Goal: Check status: Check status

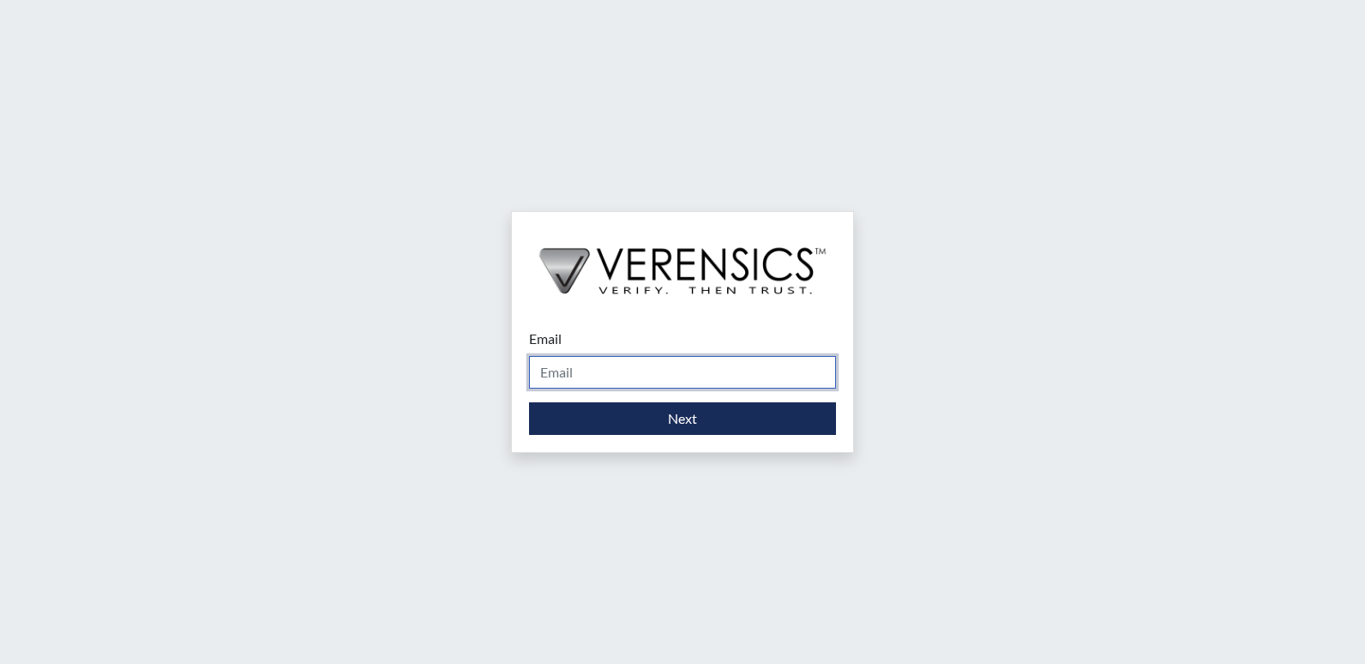
click at [756, 370] on input "Email" at bounding box center [682, 372] width 307 height 33
type input "[EMAIL_ADDRESS][DOMAIN_NAME]"
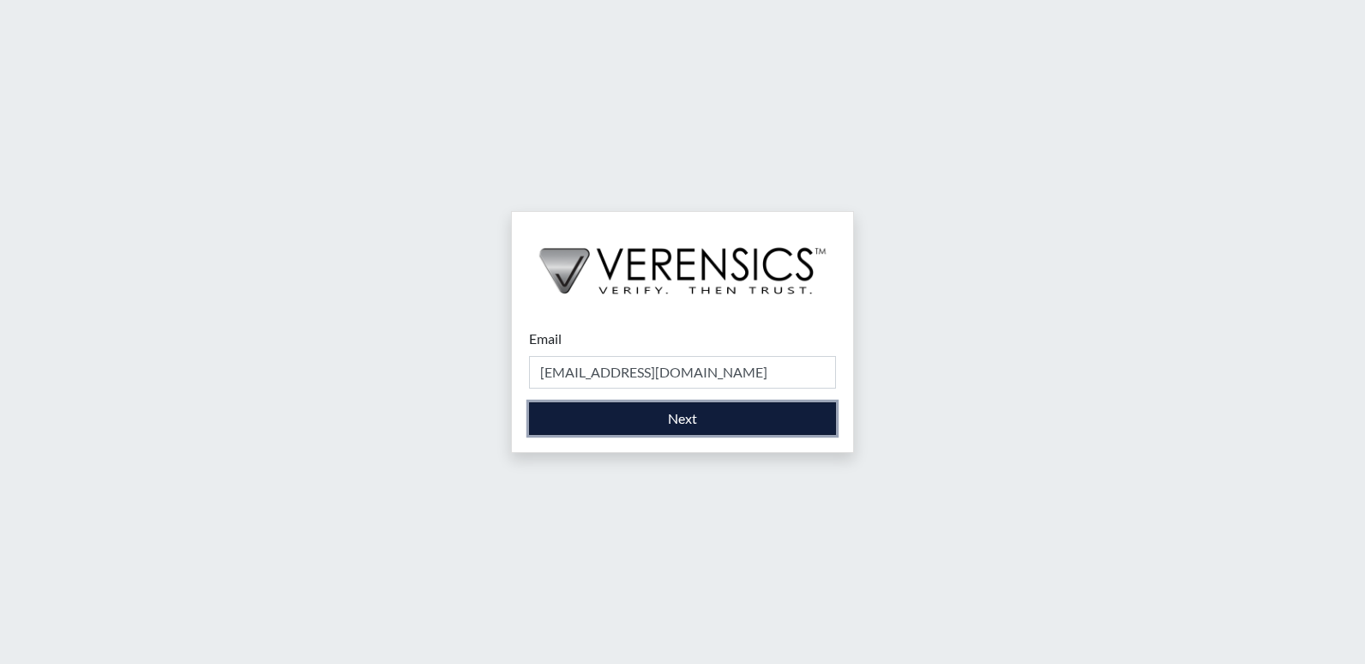
click at [653, 415] on button "Next" at bounding box center [682, 418] width 307 height 33
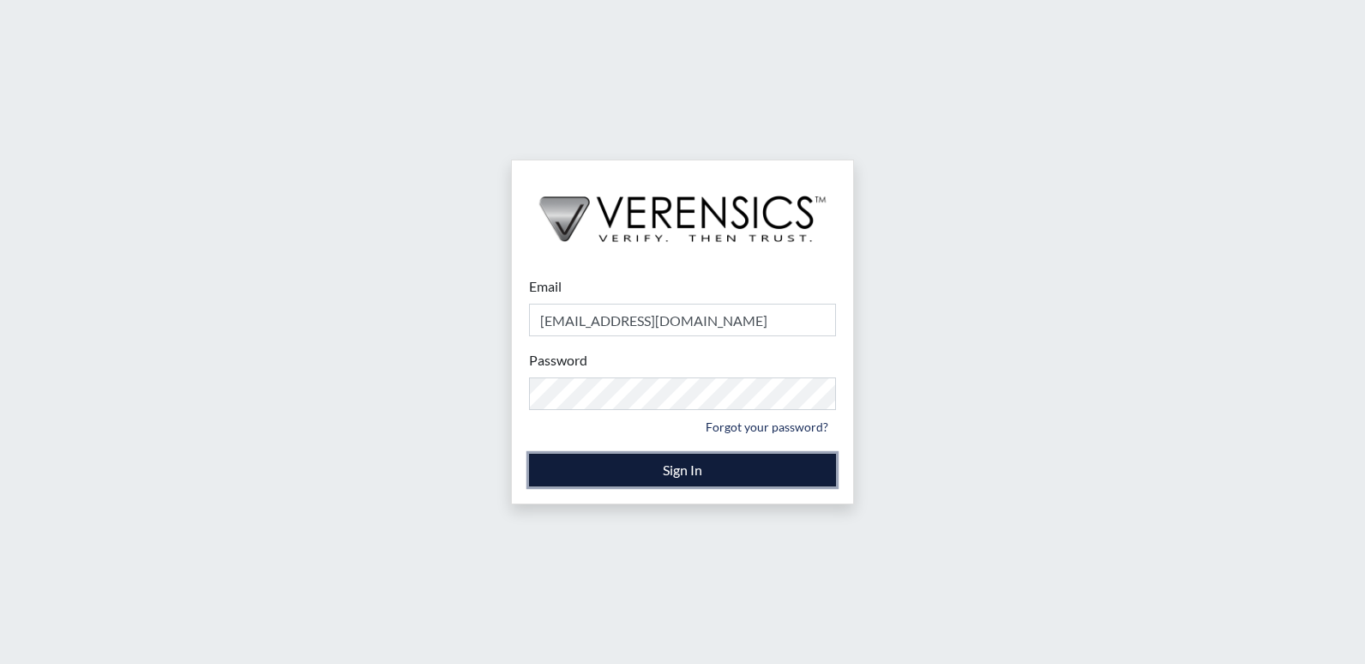
click at [692, 467] on button "Sign In" at bounding box center [682, 470] width 307 height 33
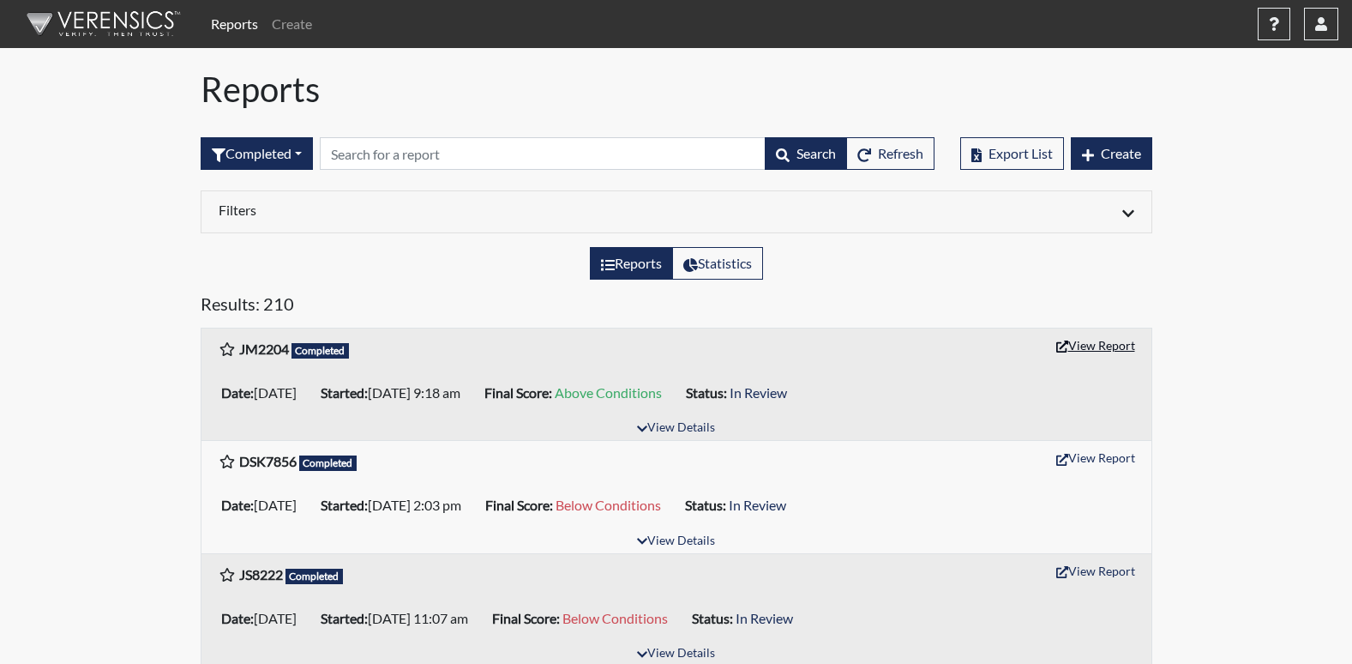
click at [1093, 341] on button "View Report" at bounding box center [1096, 345] width 94 height 27
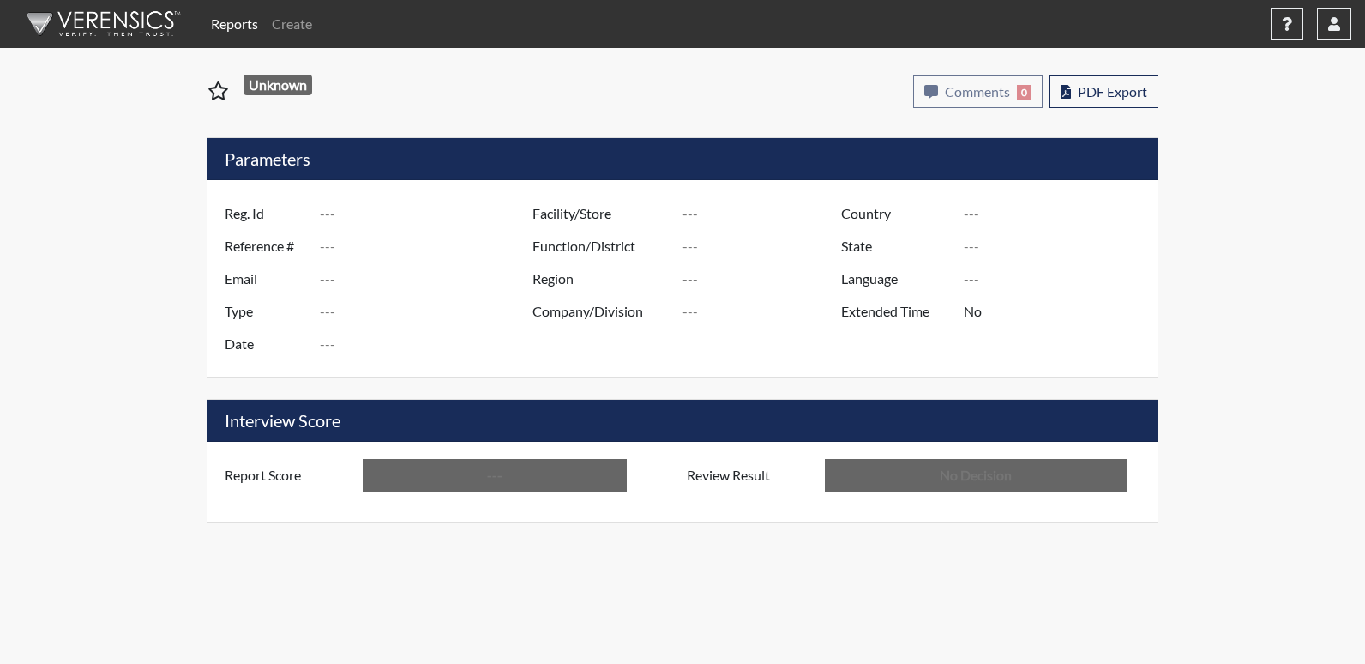
type input "JM2204"
type input "51734"
type input "---"
type input "Corrections Pre-Employment"
type input "[DATE]"
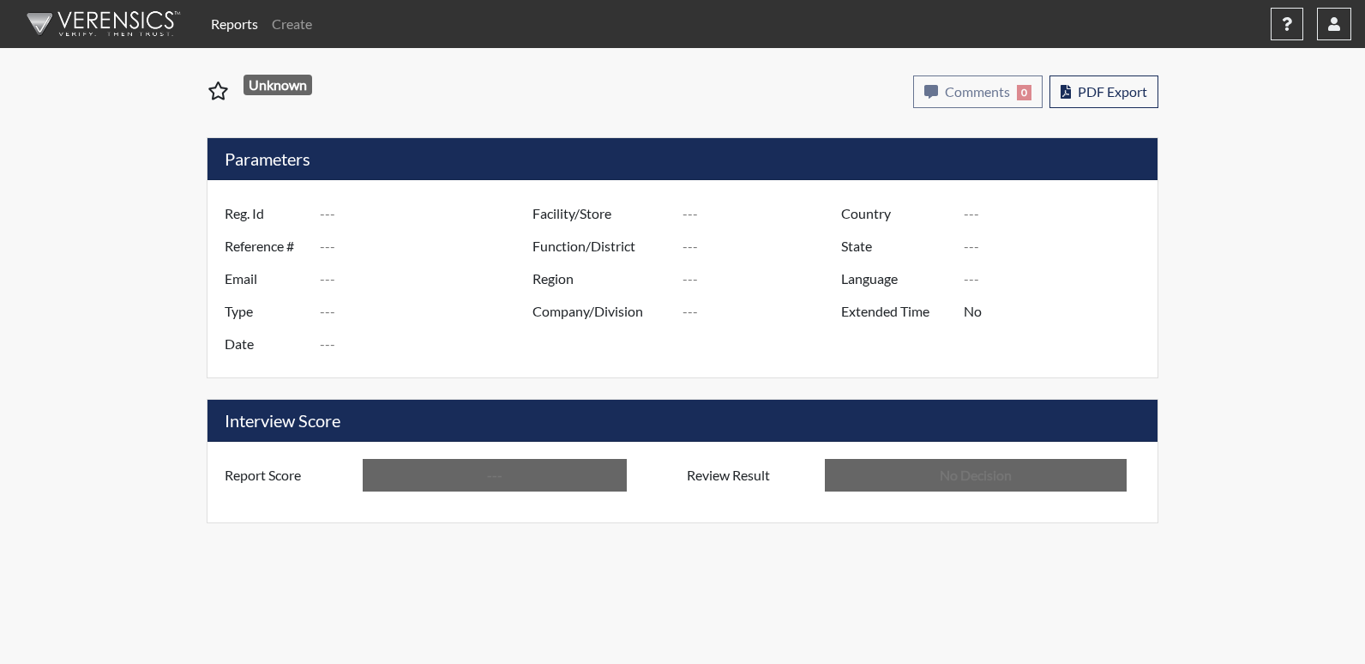
type input "Central SP"
type input "[GEOGRAPHIC_DATA]"
type input "[US_STATE]"
type input "English"
type input "Above Conditions"
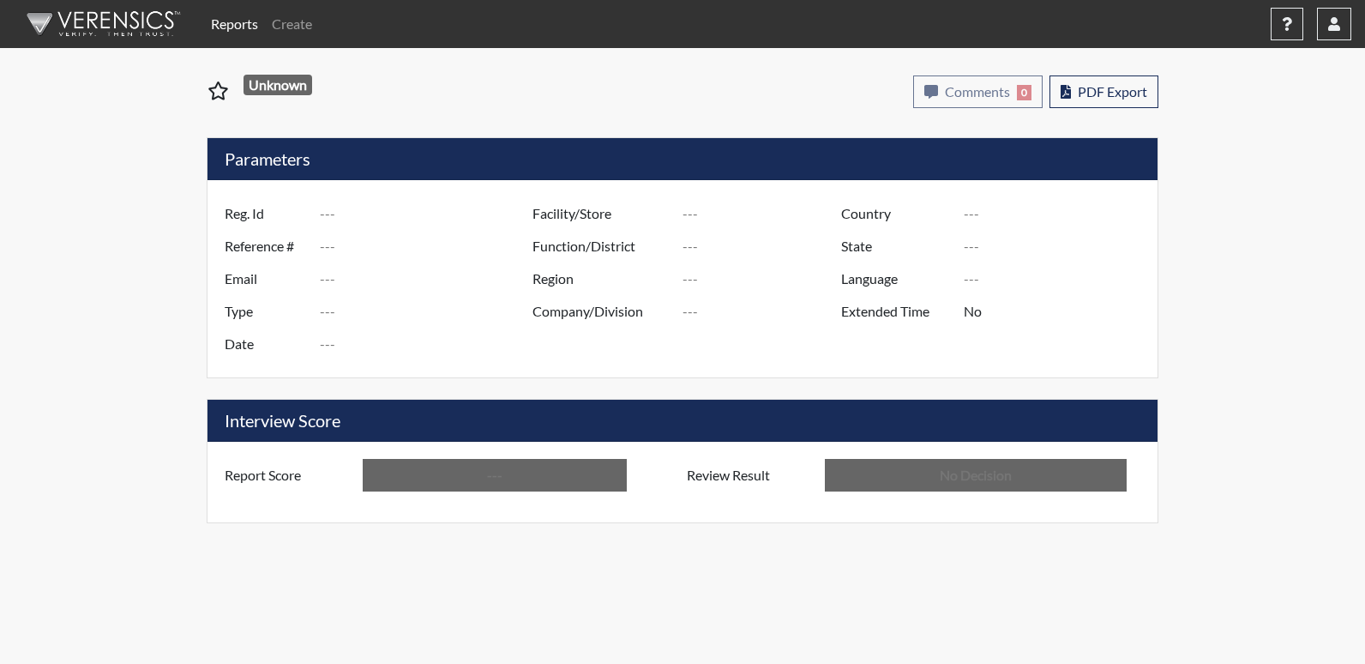
type input "In Review"
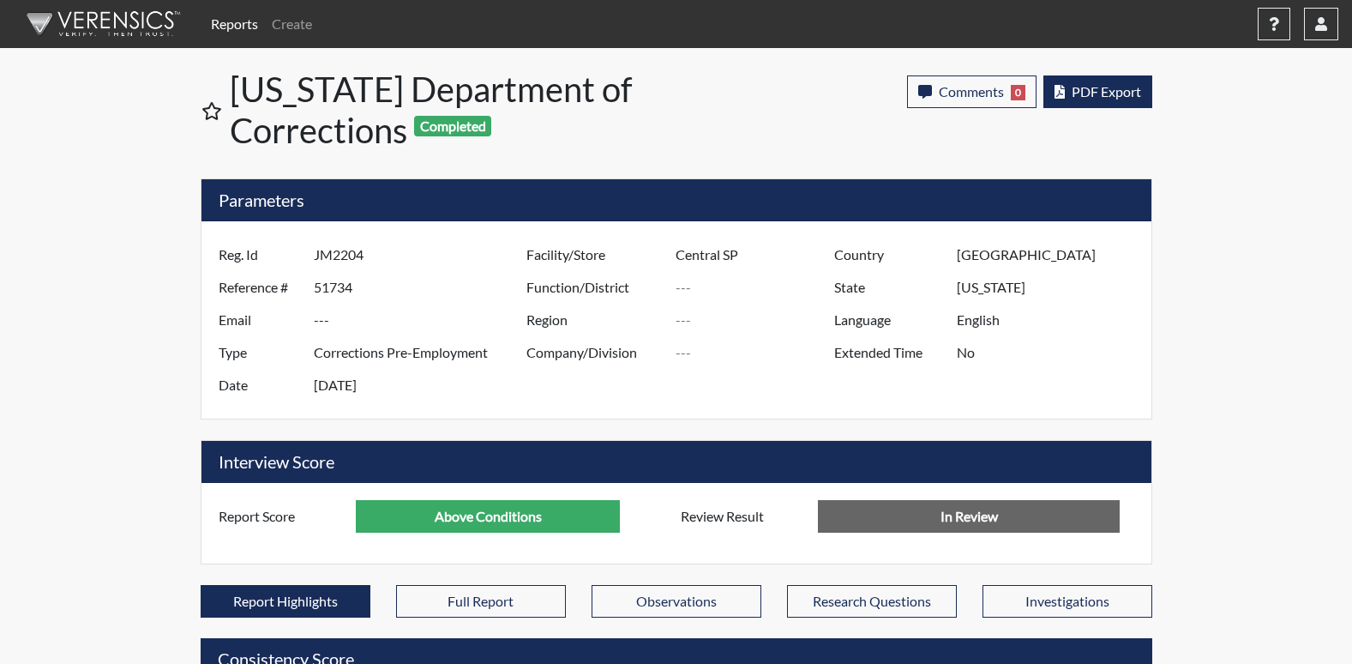
scroll to position [285, 713]
click at [1106, 89] on span "PDF Export" at bounding box center [1106, 91] width 69 height 16
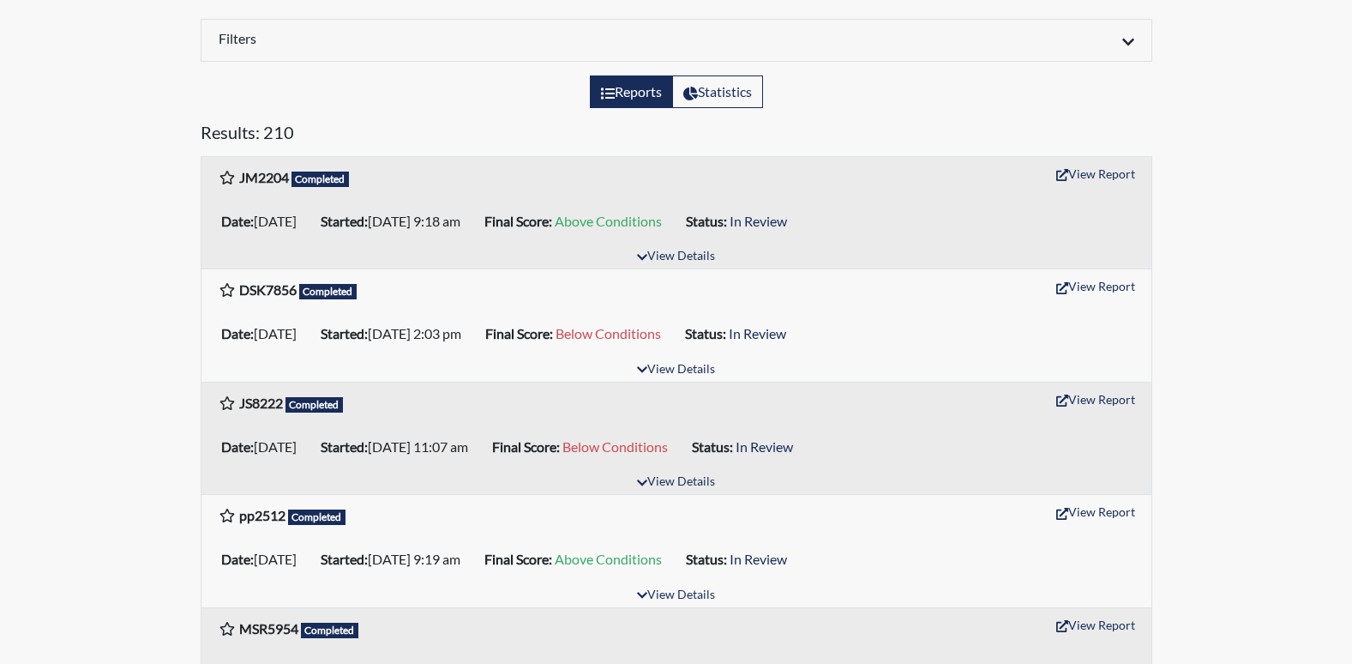
scroll to position [86, 0]
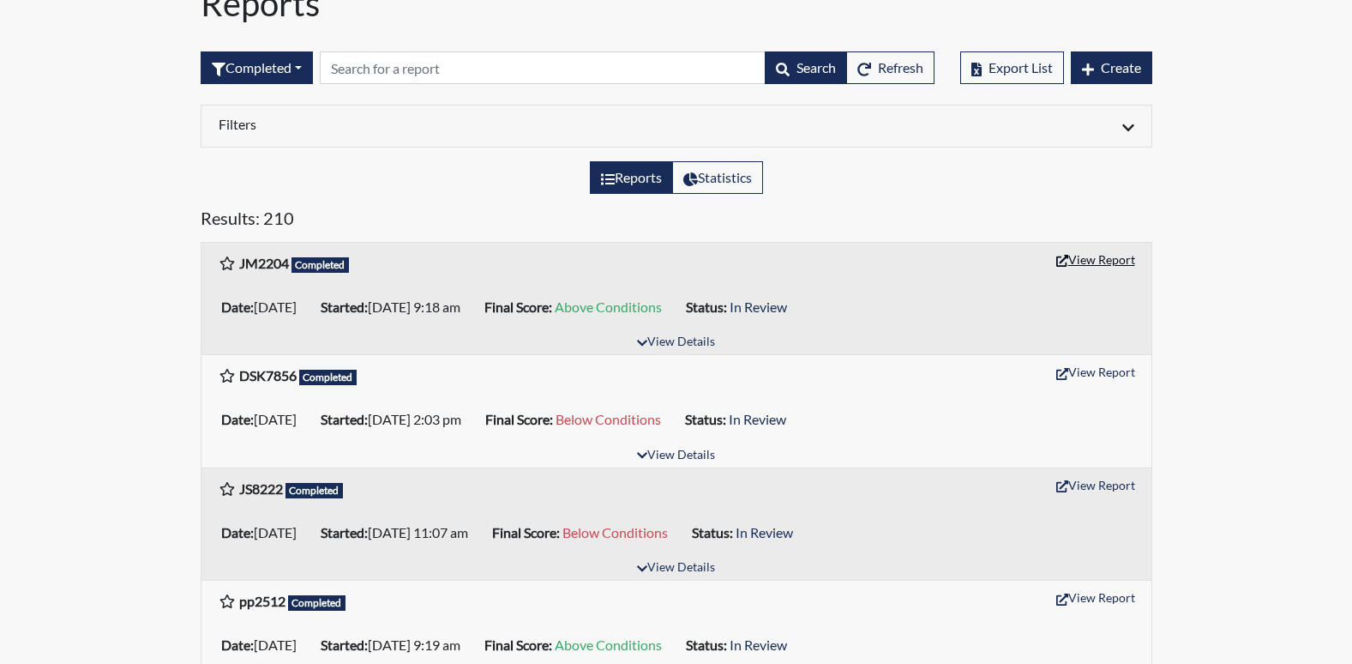
click at [1113, 262] on button "View Report" at bounding box center [1096, 259] width 94 height 27
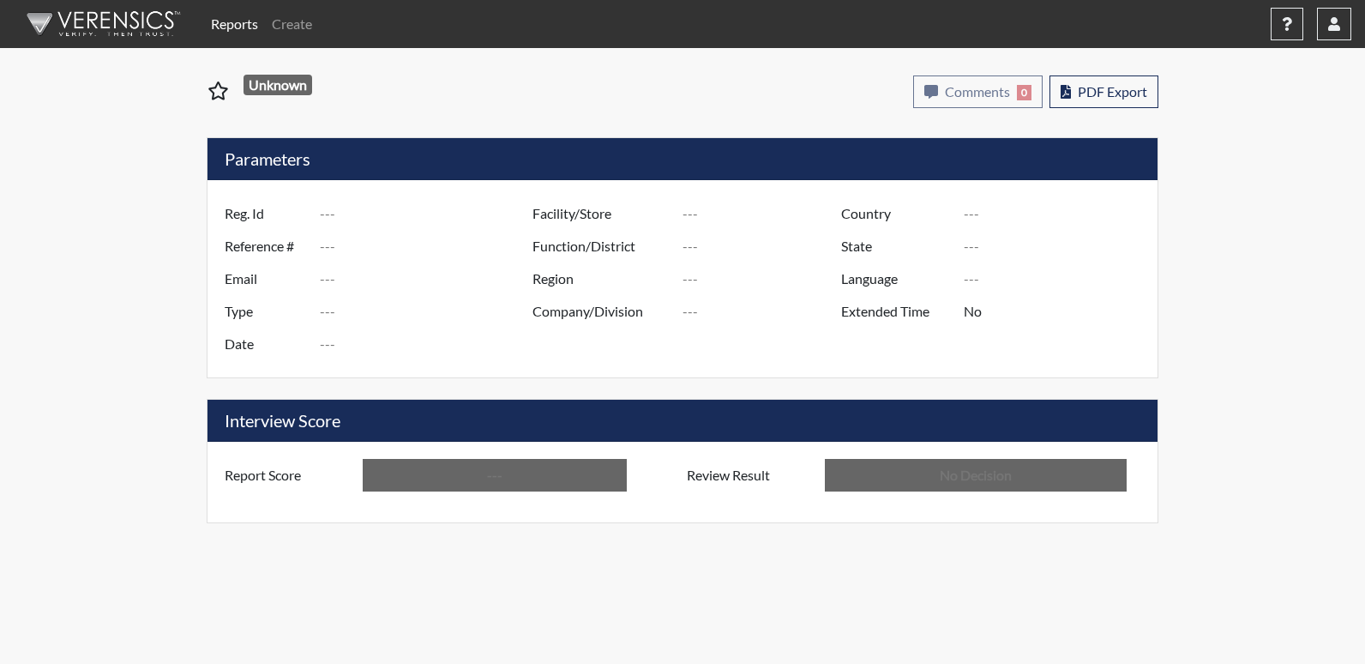
type input "JM2204"
type input "51734"
type input "---"
type input "Corrections Pre-Employment"
type input "[DATE]"
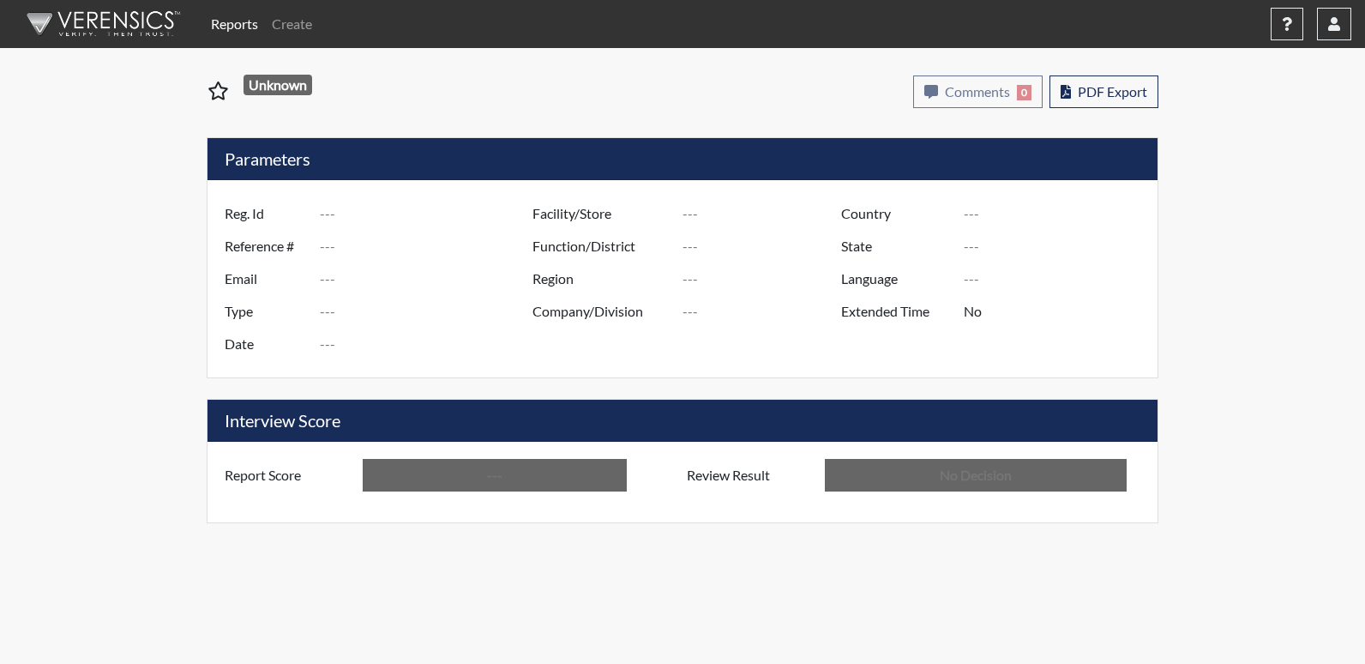
type input "Central SP"
type input "[GEOGRAPHIC_DATA]"
type input "[US_STATE]"
type input "English"
type input "Above Conditions"
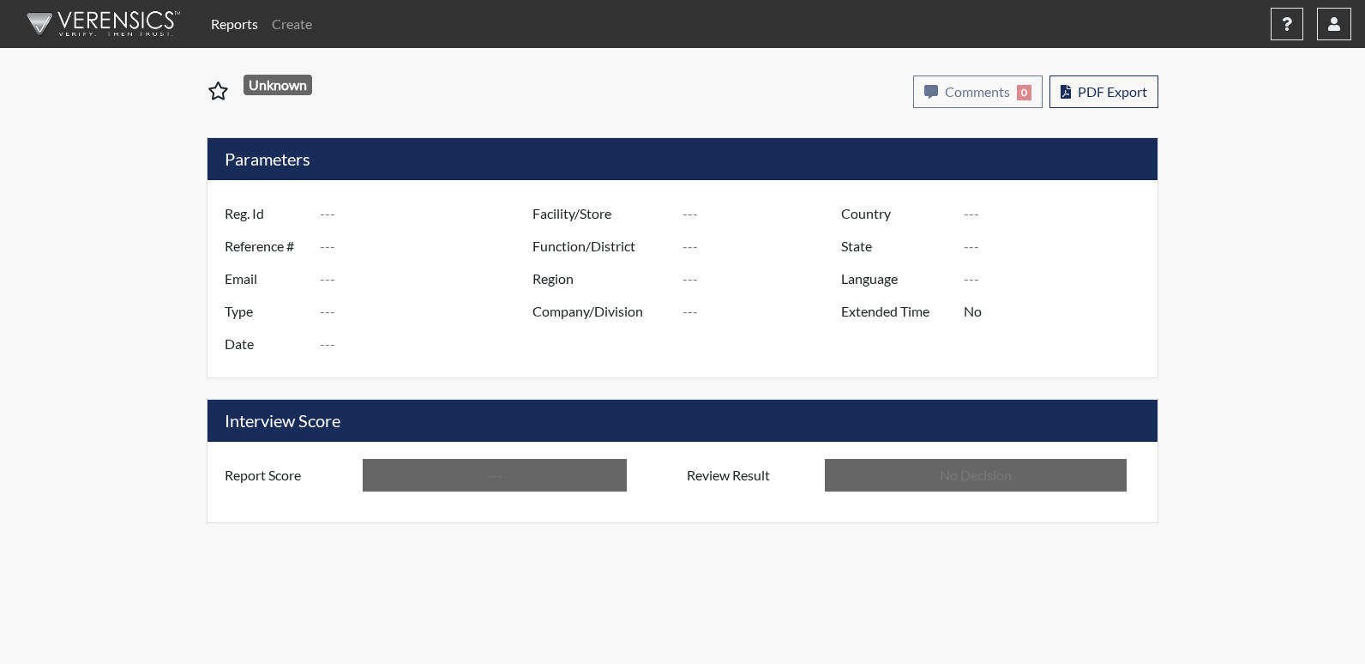
type input "In Review"
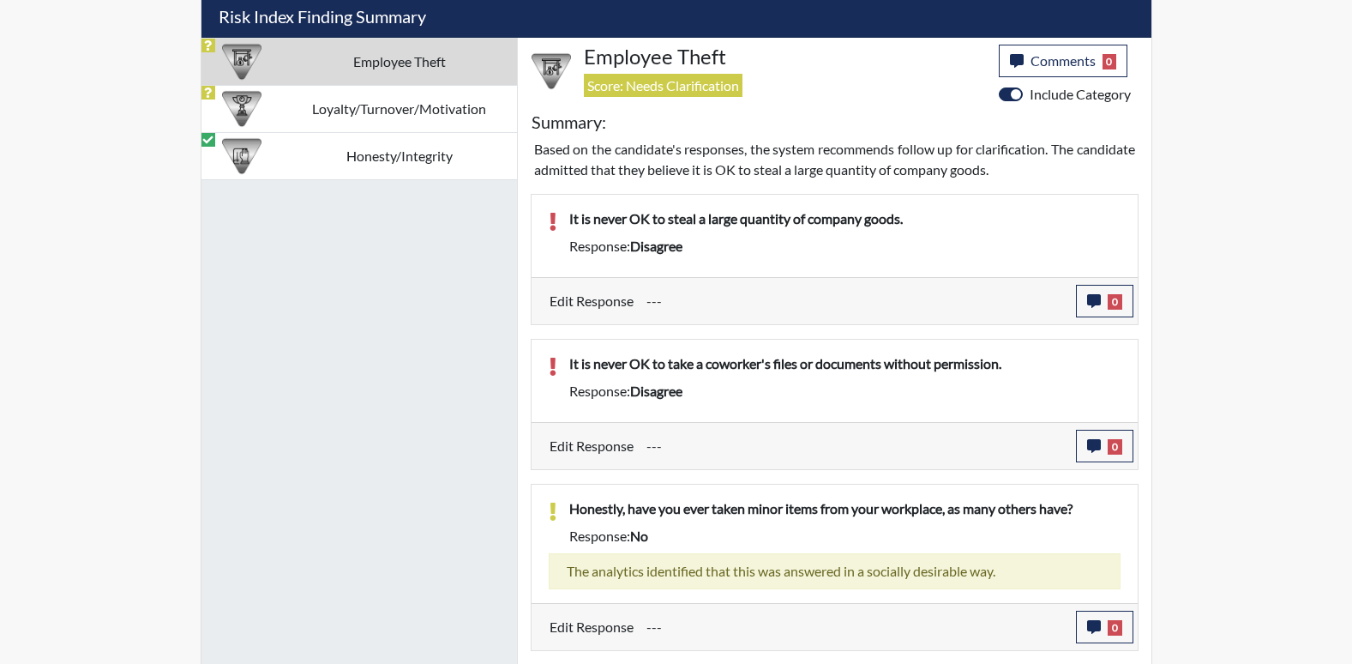
scroll to position [1050, 0]
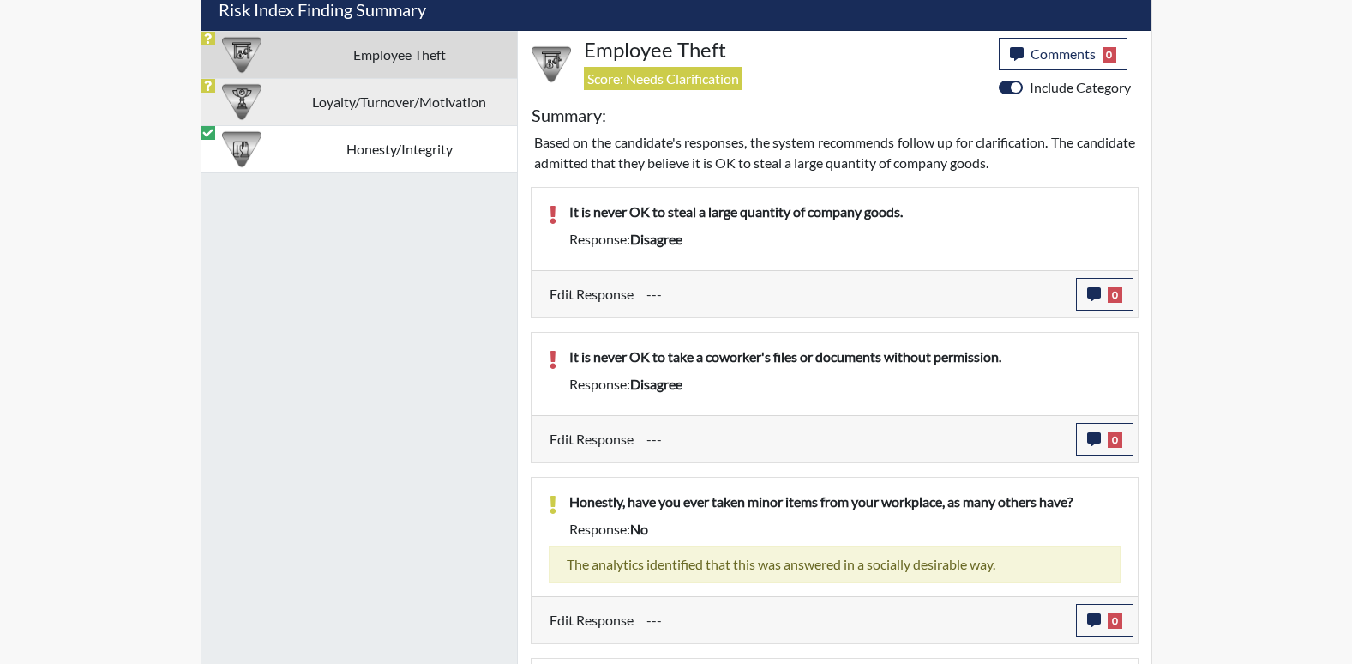
click at [427, 113] on td "Loyalty/Turnover/Motivation" at bounding box center [399, 101] width 235 height 47
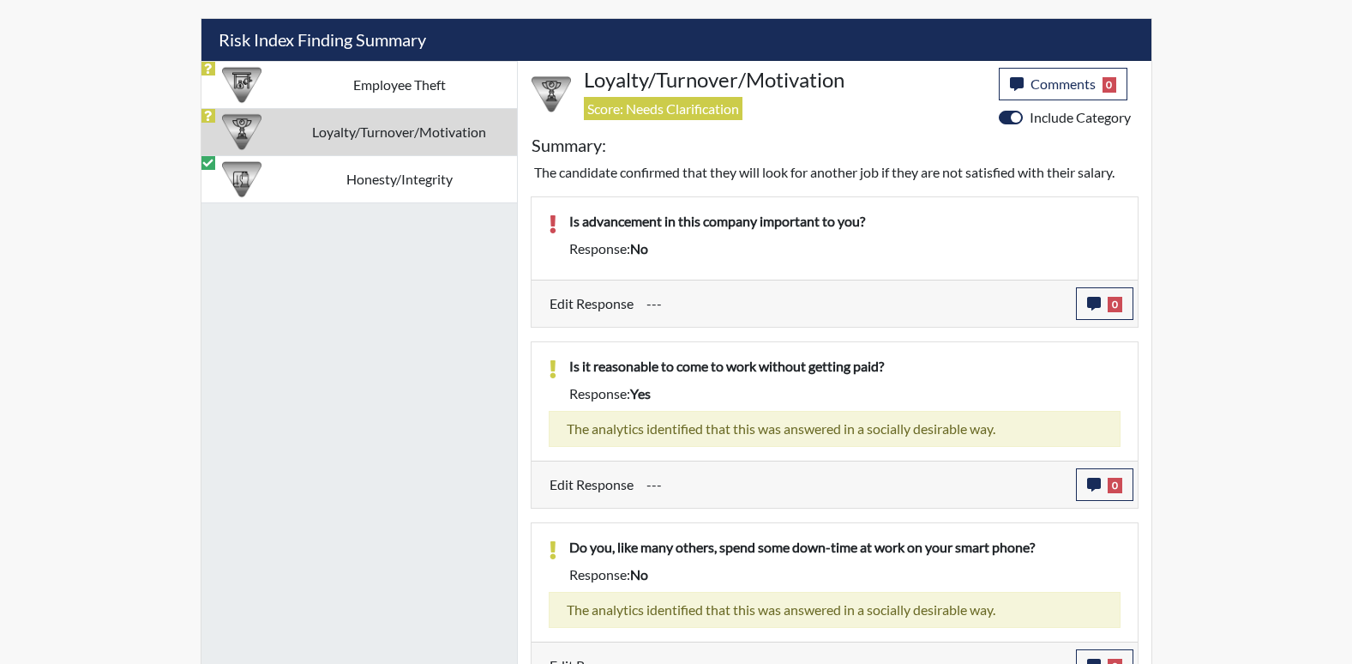
scroll to position [848, 0]
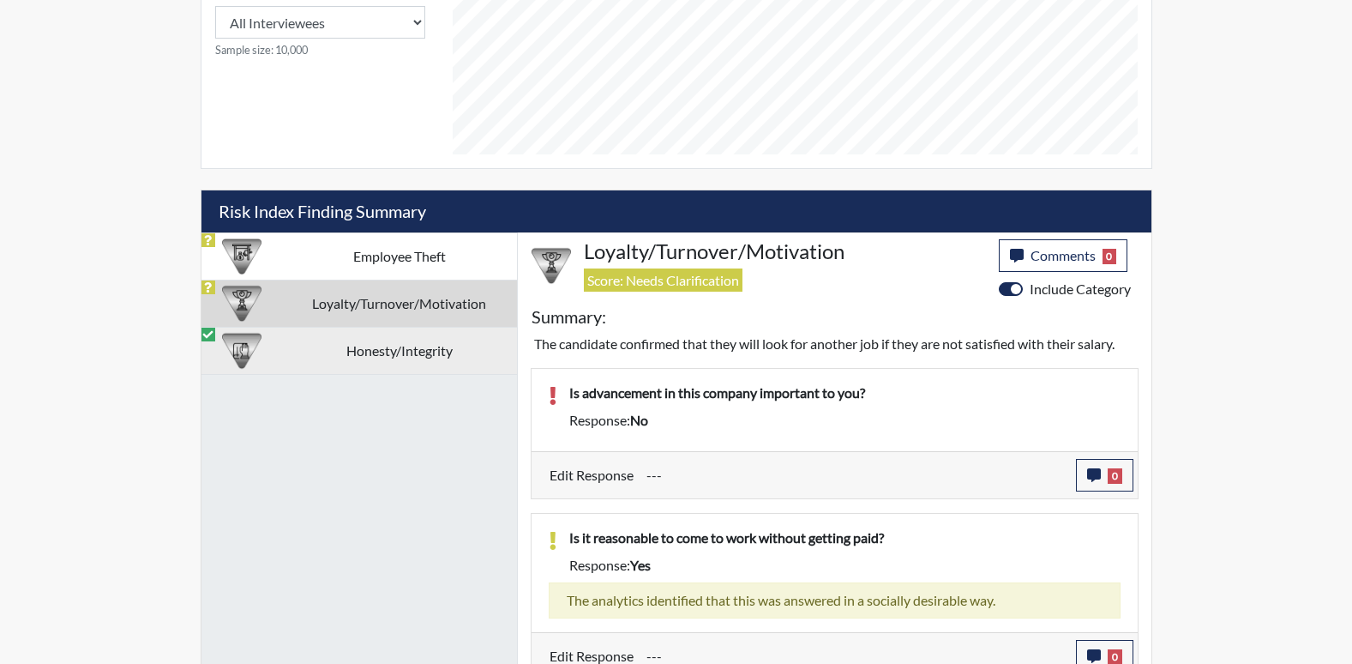
click at [396, 341] on td "Honesty/Integrity" at bounding box center [399, 350] width 235 height 47
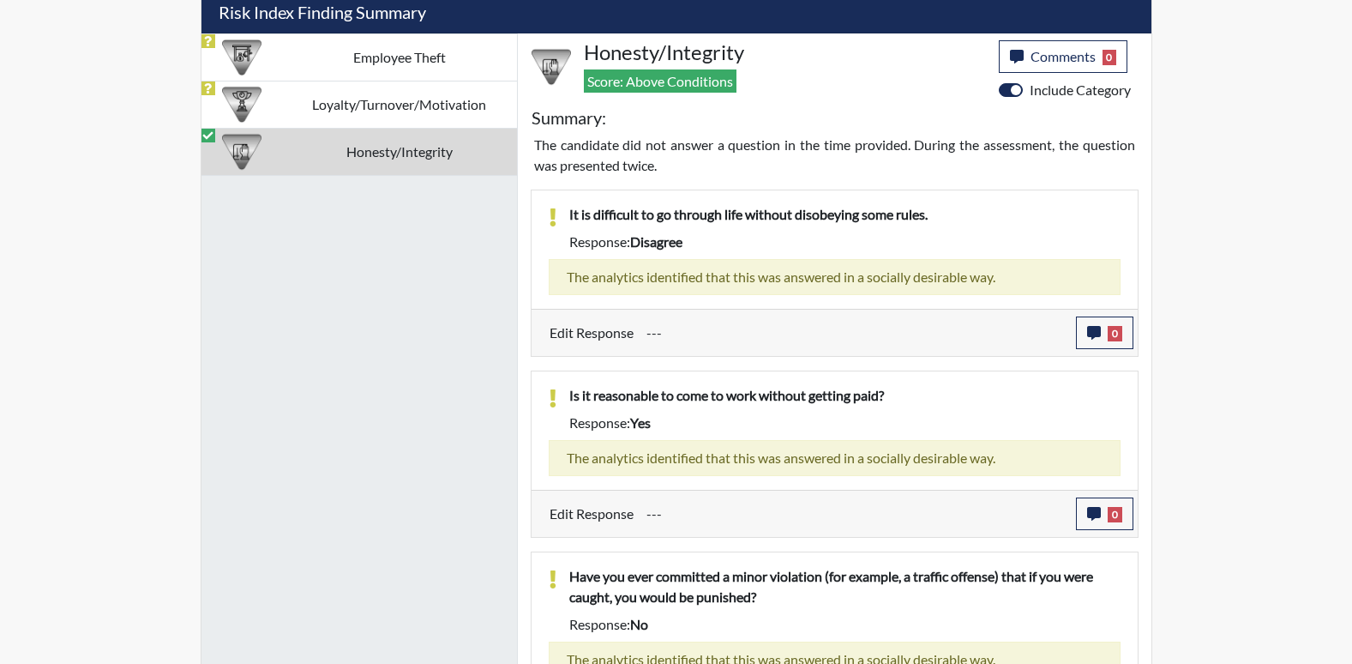
scroll to position [961, 0]
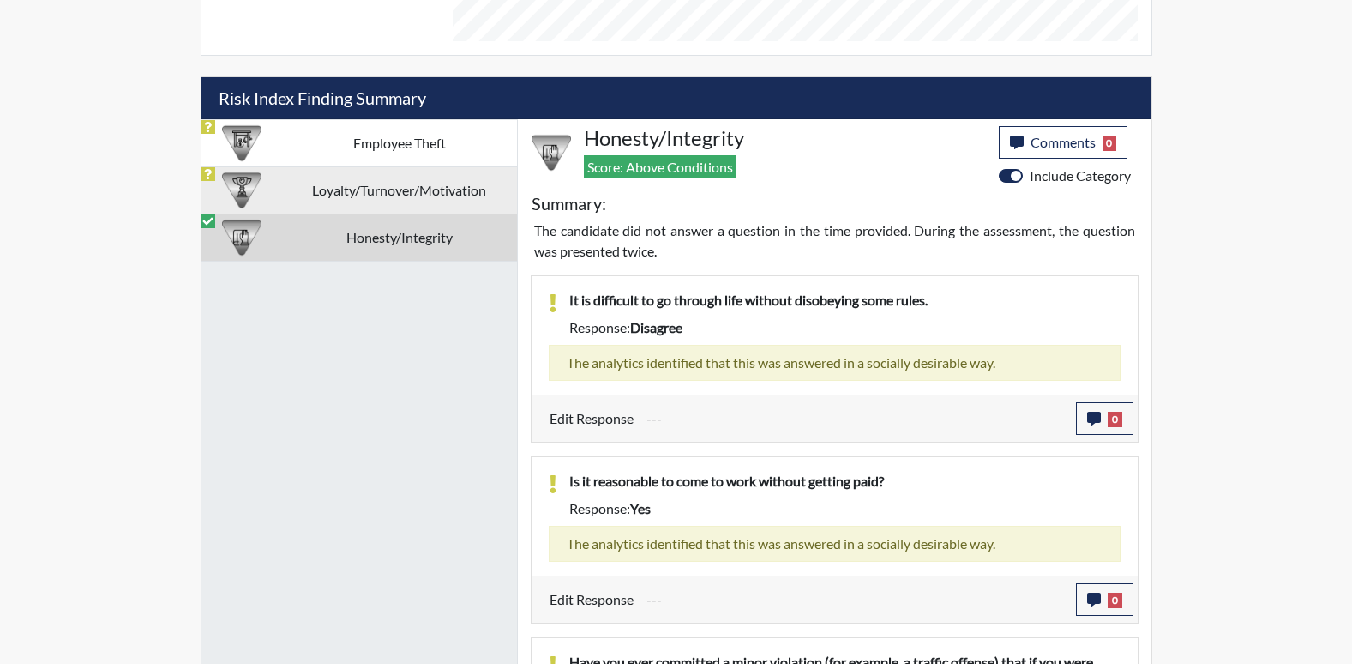
click at [403, 188] on td "Loyalty/Turnover/Motivation" at bounding box center [399, 189] width 235 height 47
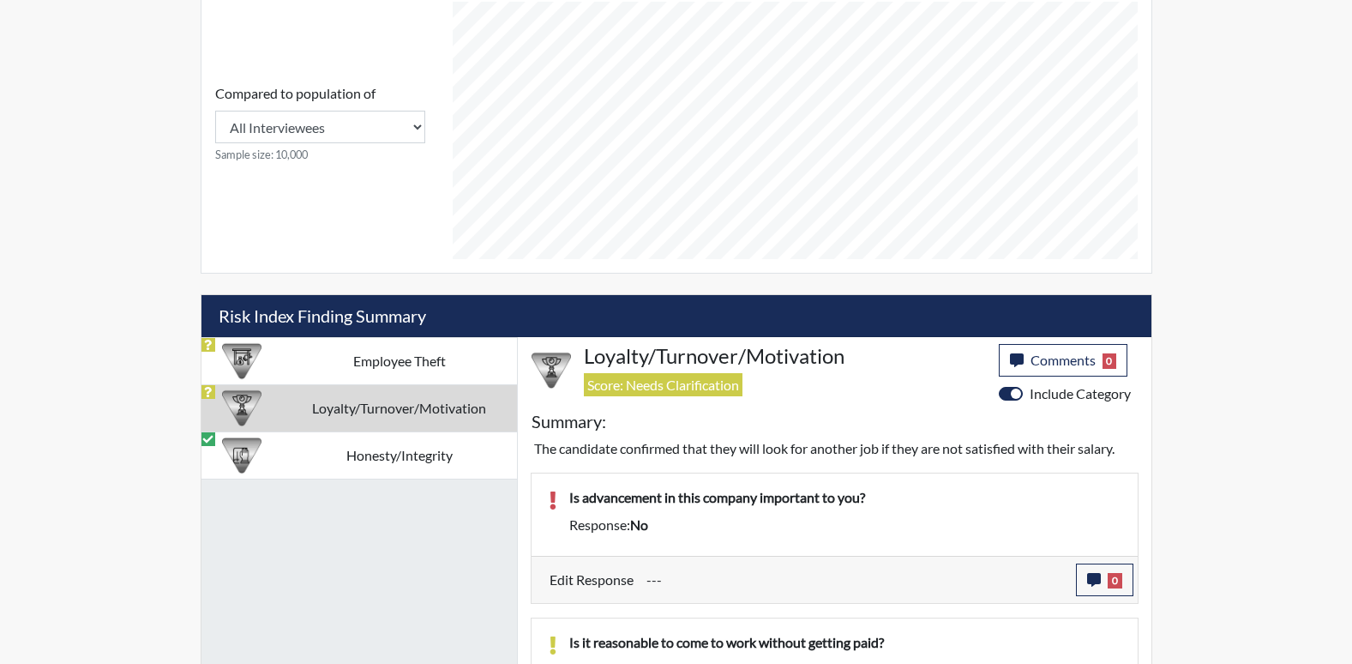
scroll to position [848, 0]
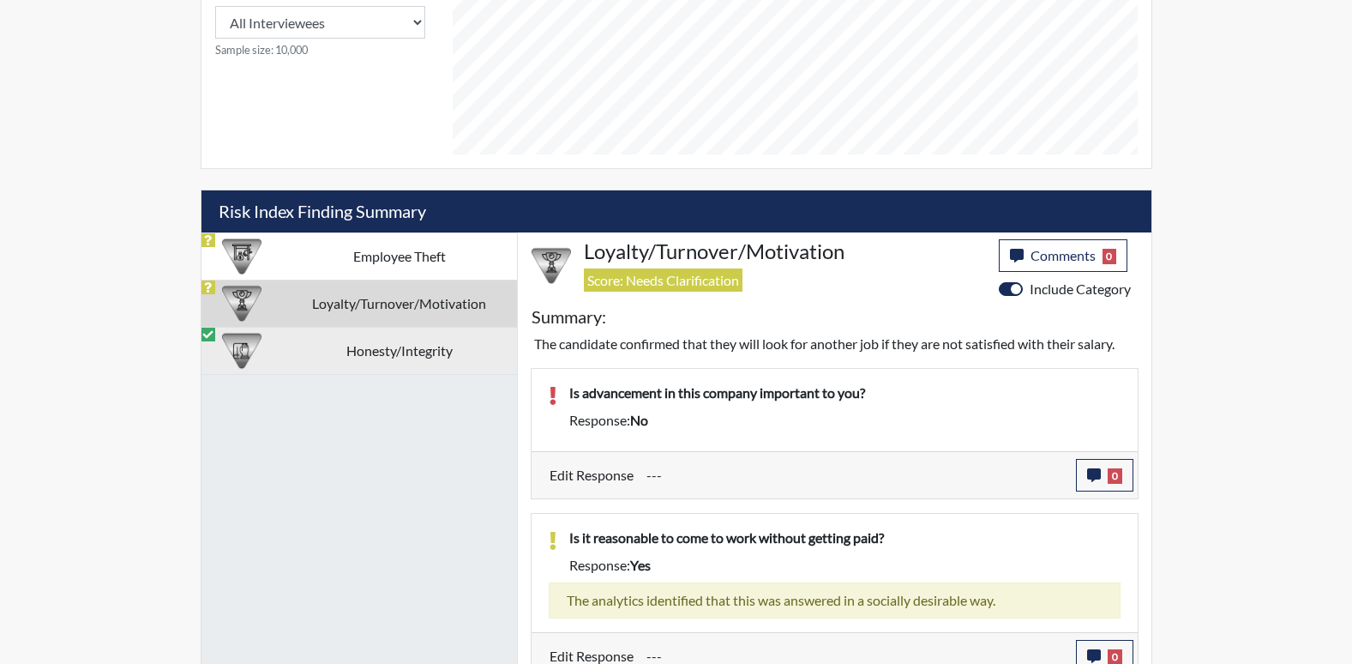
click at [457, 358] on td "Honesty/Integrity" at bounding box center [399, 350] width 235 height 47
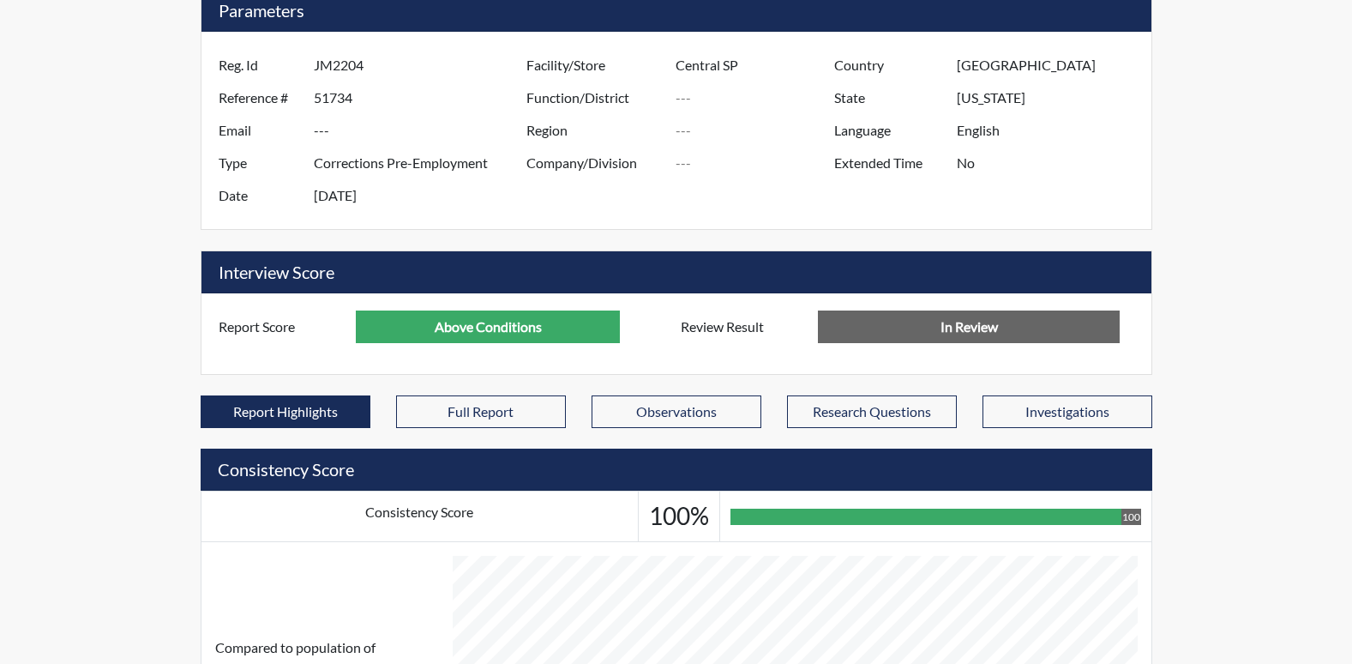
scroll to position [104, 0]
